Goal: Information Seeking & Learning: Learn about a topic

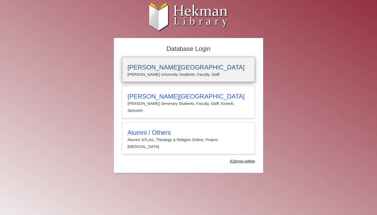
click at [149, 67] on h3 "[PERSON_NAME][GEOGRAPHIC_DATA]" at bounding box center [189, 67] width 122 height 7
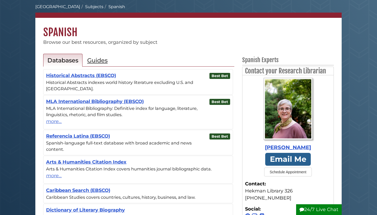
scroll to position [29, 0]
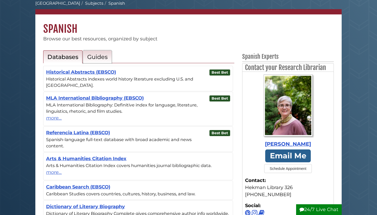
click at [100, 55] on h2 "Guides" at bounding box center [97, 56] width 20 height 7
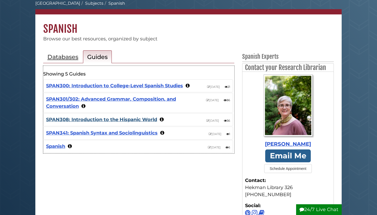
click at [82, 120] on link "SPAN308: Introduction to the Hispanic World" at bounding box center [101, 120] width 111 height 6
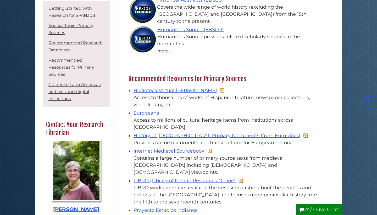
scroll to position [414, 0]
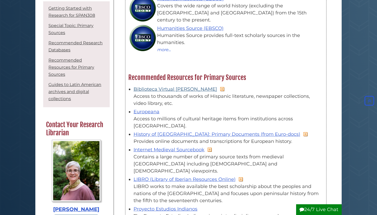
click at [147, 87] on link "Biblioteca Virtual [PERSON_NAME]" at bounding box center [176, 89] width 84 height 6
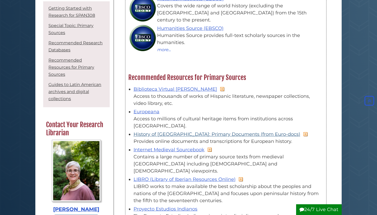
click at [153, 131] on link "History of [GEOGRAPHIC_DATA]: Primary Documents (from Euro-docs)" at bounding box center [217, 134] width 167 height 6
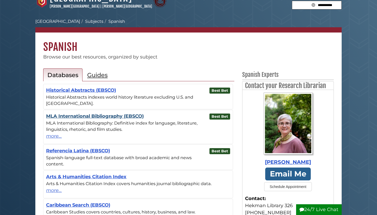
scroll to position [12, 0]
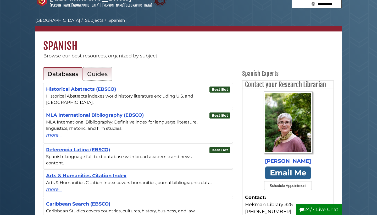
click at [97, 74] on h2 "Guides" at bounding box center [97, 73] width 20 height 7
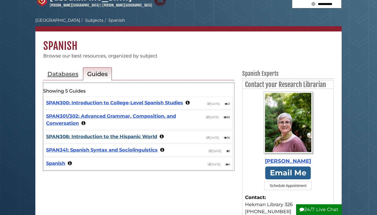
click at [104, 136] on link "SPAN308: Introduction to the Hispanic World" at bounding box center [101, 137] width 111 height 6
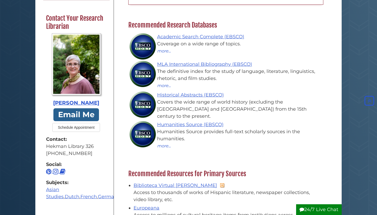
scroll to position [319, 0]
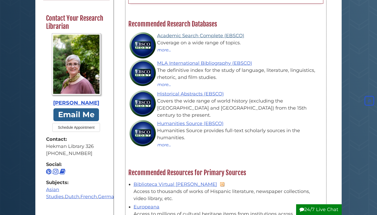
click at [167, 34] on link "Academic Search Complete (EBSCO)" at bounding box center [200, 36] width 87 height 6
click at [188, 91] on link "Historical Abstracts (EBSCO)" at bounding box center [190, 94] width 67 height 6
click at [171, 61] on link "MLA International Bibliography (EBSCO)" at bounding box center [204, 63] width 95 height 6
